Goal: Use online tool/utility: Utilize a website feature to perform a specific function

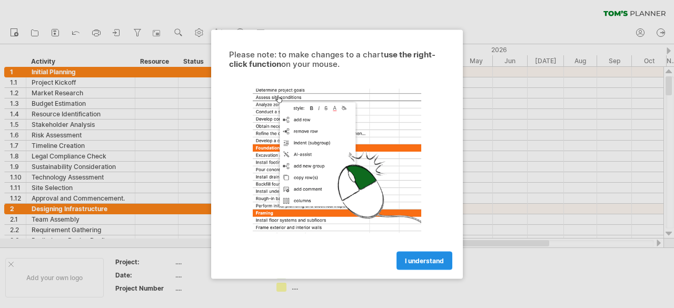
click at [412, 255] on link "I understand" at bounding box center [424, 260] width 56 height 18
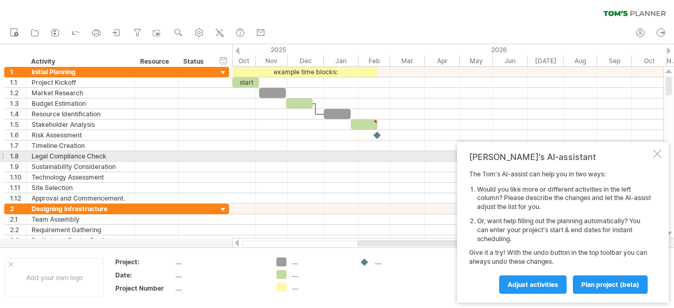
click at [660, 156] on div at bounding box center [657, 153] width 8 height 8
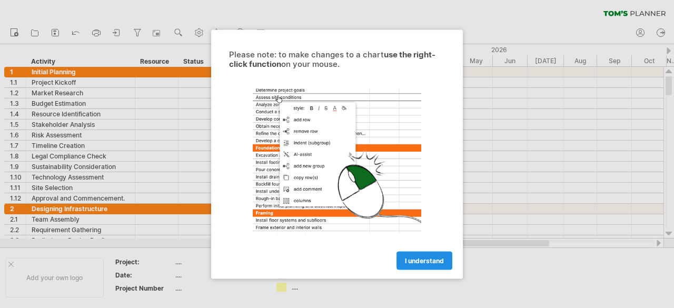
click at [443, 268] on link "I understand" at bounding box center [424, 260] width 56 height 18
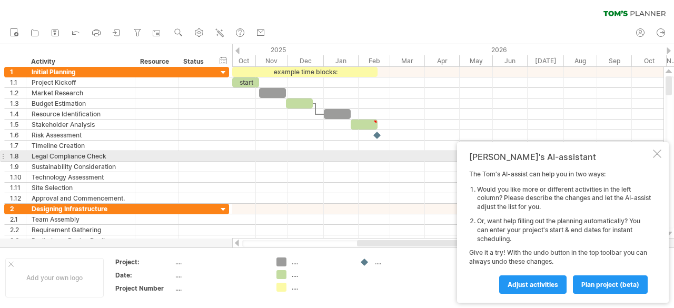
click at [657, 156] on div at bounding box center [657, 153] width 8 height 8
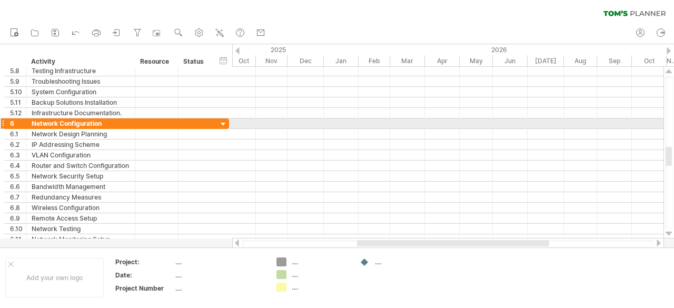
click at [222, 122] on div at bounding box center [223, 124] width 10 height 10
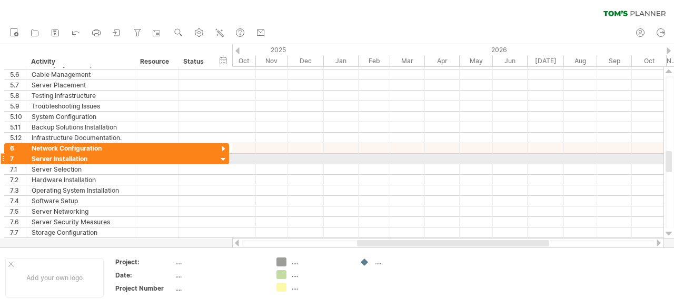
click at [222, 156] on div at bounding box center [223, 160] width 10 height 10
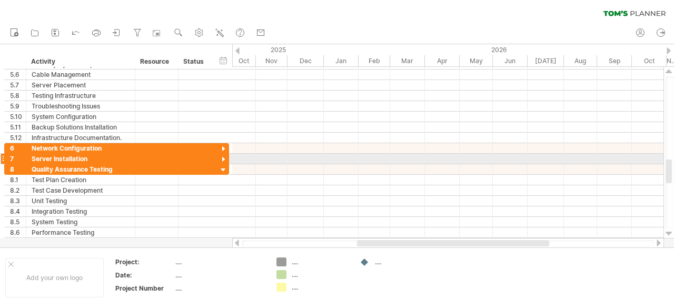
click at [222, 156] on div at bounding box center [223, 160] width 10 height 10
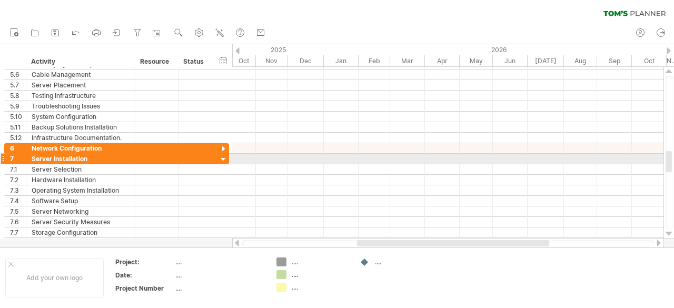
click at [222, 156] on div at bounding box center [223, 160] width 10 height 10
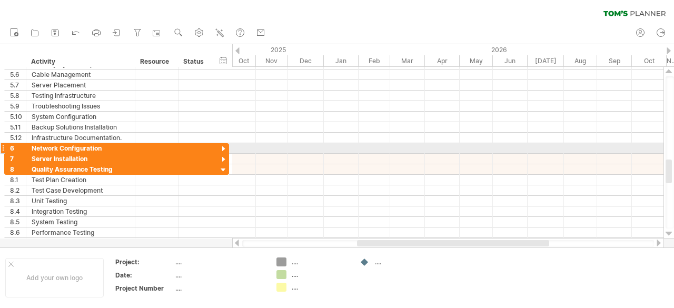
click at [224, 144] on div at bounding box center [223, 149] width 10 height 10
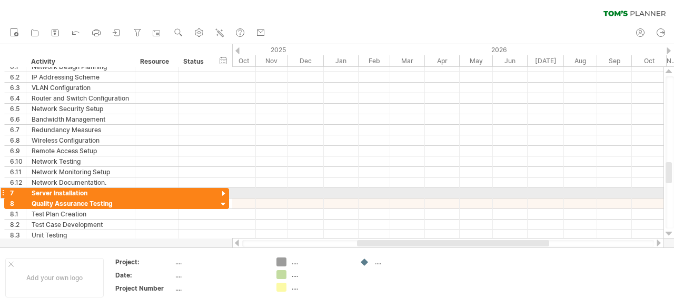
click at [224, 189] on div at bounding box center [223, 194] width 10 height 10
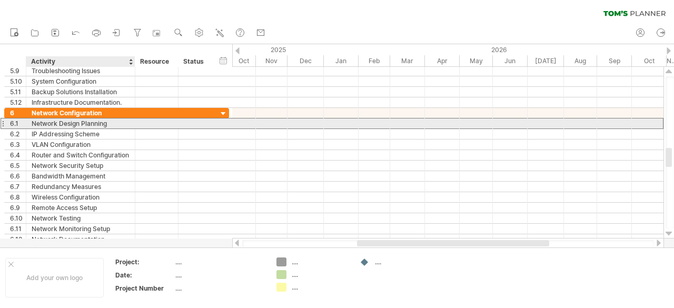
click at [53, 122] on div "Network Design Planning" at bounding box center [81, 123] width 98 height 10
click at [88, 123] on input "**********" at bounding box center [81, 123] width 98 height 10
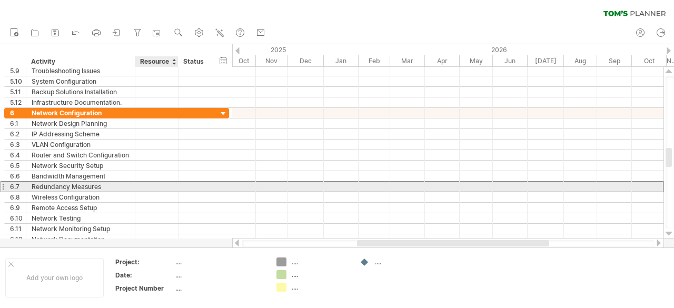
click at [144, 183] on div at bounding box center [157, 187] width 32 height 10
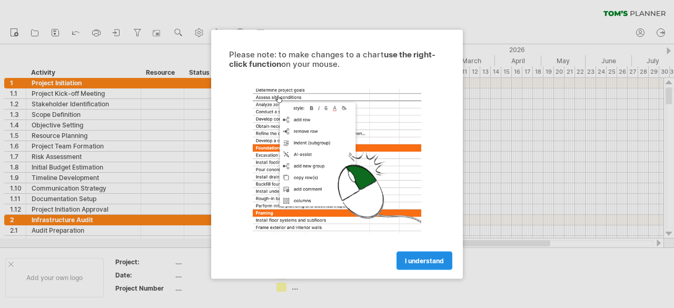
click at [417, 263] on span "I understand" at bounding box center [424, 260] width 39 height 8
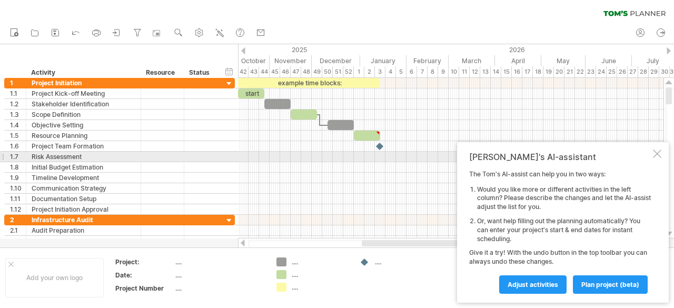
click at [659, 156] on div at bounding box center [657, 153] width 8 height 8
